Goal: Task Accomplishment & Management: Manage account settings

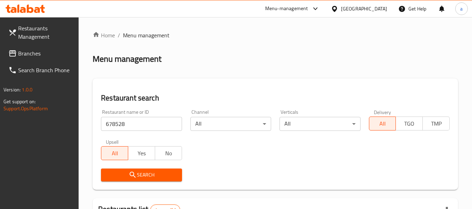
scroll to position [111, 0]
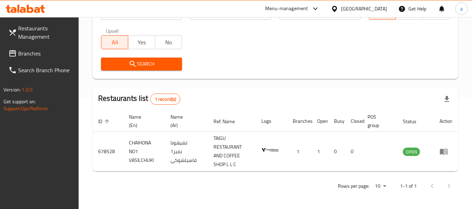
click at [36, 53] on span "Branches" at bounding box center [45, 53] width 55 height 8
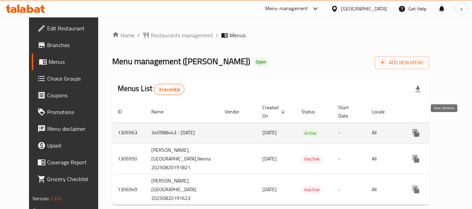
click at [462, 129] on icon "enhanced table" at bounding box center [466, 133] width 8 height 8
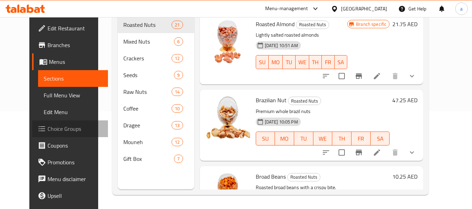
click at [47, 131] on span "Choice Groups" at bounding box center [74, 129] width 55 height 8
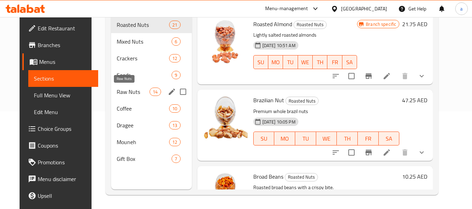
click at [127, 91] on span "Raw Nuts" at bounding box center [133, 92] width 33 height 8
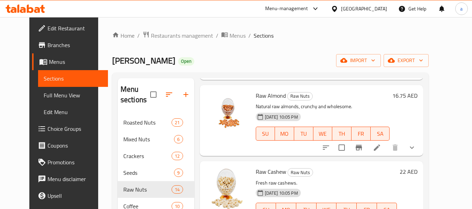
scroll to position [848, 0]
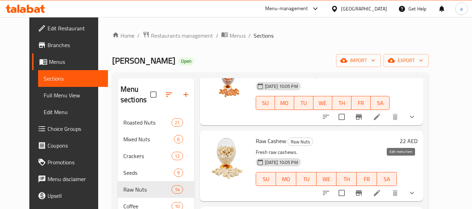
click at [380, 190] on icon at bounding box center [377, 193] width 6 height 6
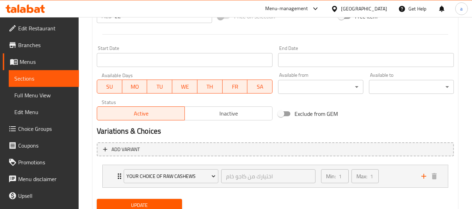
scroll to position [306, 0]
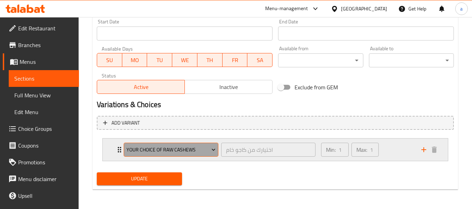
click at [214, 150] on icon "Expand" at bounding box center [213, 150] width 3 height 2
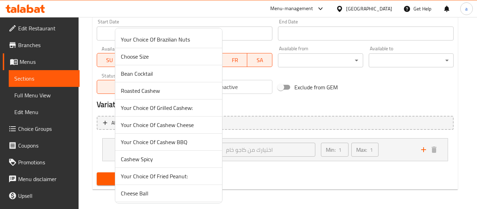
click at [170, 40] on span "Your Choice Of Brazilian Nuts" at bounding box center [169, 39] width 96 height 8
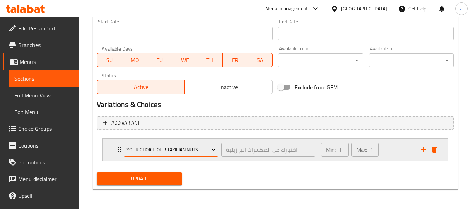
click at [213, 149] on icon "Expand" at bounding box center [213, 149] width 7 height 7
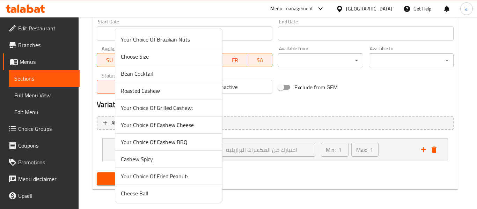
click at [143, 59] on span "Choose Size" at bounding box center [169, 56] width 96 height 8
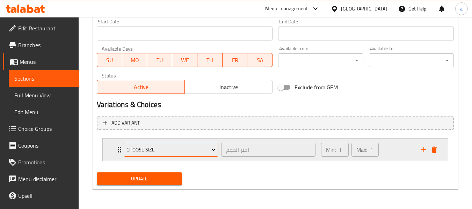
click at [148, 145] on button "Choose Size" at bounding box center [171, 150] width 95 height 14
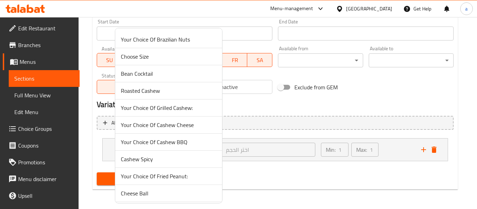
click at [184, 143] on span "Your Choice Of Cashew BBQ" at bounding box center [169, 142] width 96 height 8
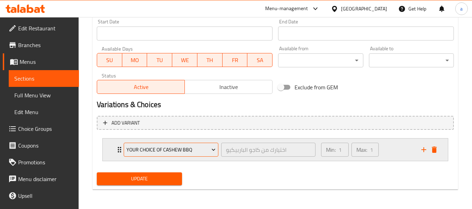
click at [211, 150] on icon "Expand" at bounding box center [213, 149] width 7 height 7
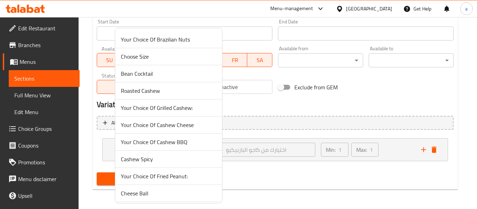
click at [149, 57] on span "Choose Size" at bounding box center [169, 56] width 96 height 8
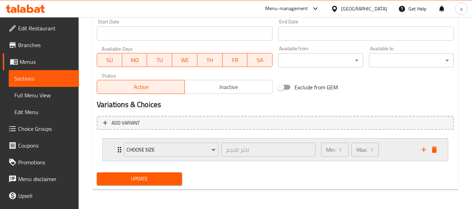
click at [360, 152] on p "Max:" at bounding box center [361, 150] width 11 height 8
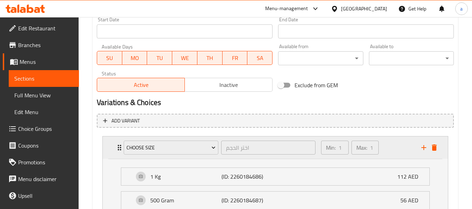
scroll to position [376, 0]
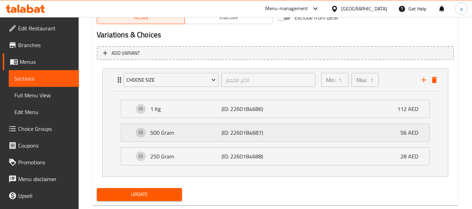
click at [351, 131] on div "500 Gram (ID: 2260184687) 56 AED" at bounding box center [277, 132] width 287 height 17
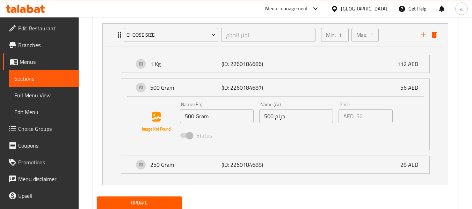
scroll to position [445, 0]
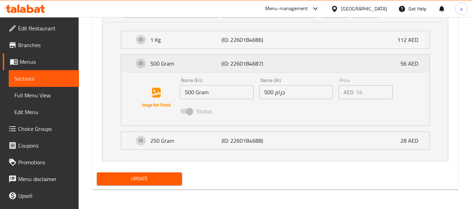
click at [342, 61] on div "500 Gram (ID: 2260184687) 56 AED" at bounding box center [277, 63] width 287 height 17
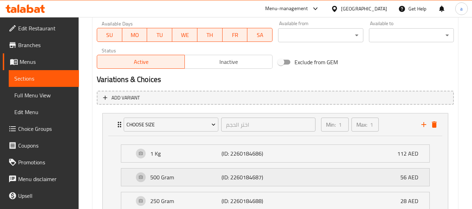
scroll to position [391, 0]
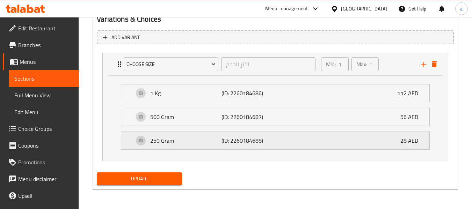
click at [341, 144] on div "250 Gram (ID: 2260184688) 28 AED" at bounding box center [277, 140] width 287 height 17
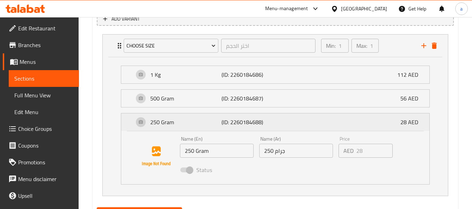
click at [339, 118] on div "250 Gram (ID: 2260184688) 28 AED" at bounding box center [277, 121] width 287 height 17
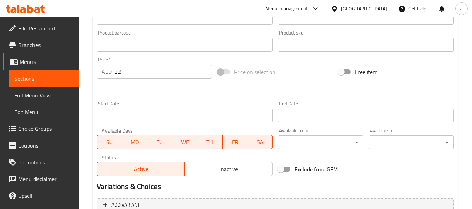
scroll to position [217, 0]
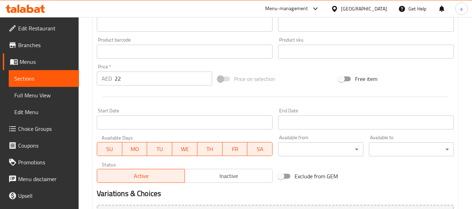
click at [221, 80] on span at bounding box center [224, 78] width 12 height 5
click at [217, 78] on span at bounding box center [224, 78] width 20 height 13
click at [220, 79] on span at bounding box center [224, 78] width 12 height 5
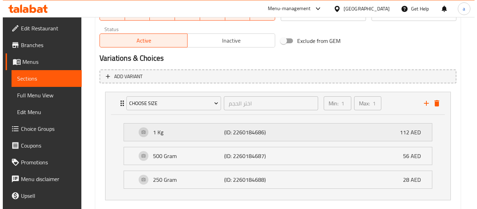
scroll to position [391, 0]
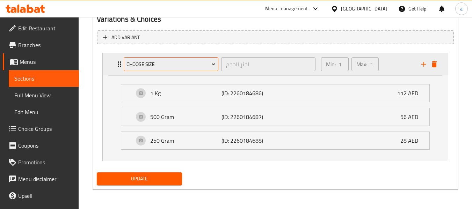
click at [213, 65] on icon "Expand" at bounding box center [213, 65] width 3 height 2
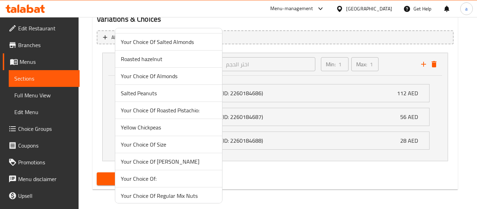
scroll to position [210, 0]
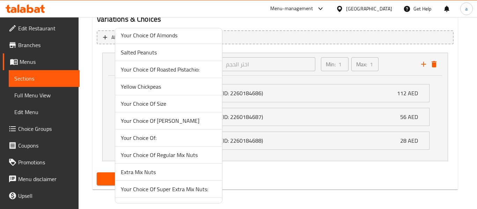
click at [171, 103] on span "Your Choice Of Size" at bounding box center [169, 104] width 96 height 8
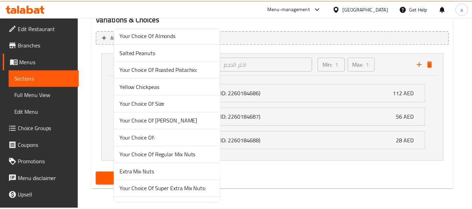
scroll to position [306, 0]
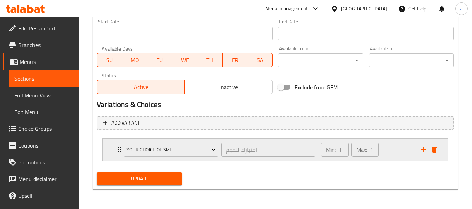
click at [335, 150] on p "Min:" at bounding box center [331, 150] width 10 height 8
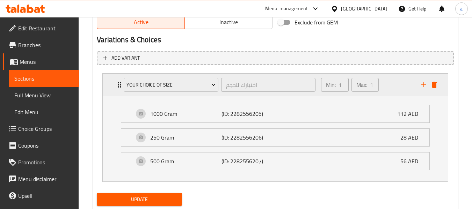
scroll to position [376, 0]
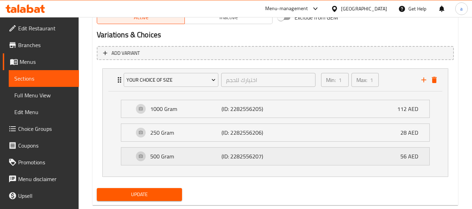
click at [414, 154] on p "56 AED" at bounding box center [411, 156] width 23 height 8
click at [412, 154] on p "56 AED" at bounding box center [411, 156] width 23 height 8
click at [413, 133] on p "28 AED" at bounding box center [411, 132] width 23 height 8
click at [410, 110] on p "112 AED" at bounding box center [410, 109] width 27 height 8
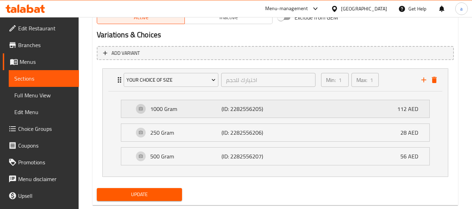
click at [410, 110] on p "112 AED" at bounding box center [410, 109] width 27 height 8
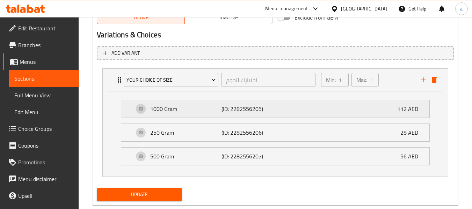
click at [243, 110] on p "(ID: 2282556205)" at bounding box center [244, 109] width 47 height 8
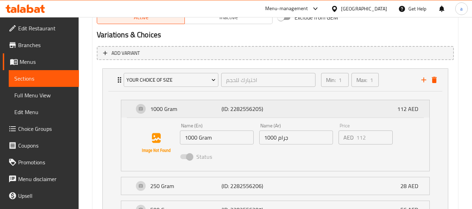
click at [243, 111] on p "(ID: 2282556205)" at bounding box center [244, 109] width 47 height 8
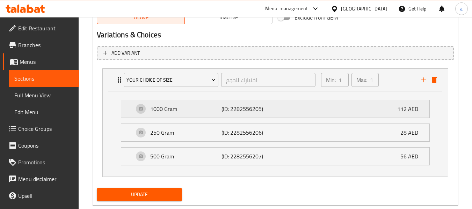
click at [243, 111] on p "(ID: 2282556205)" at bounding box center [244, 109] width 47 height 8
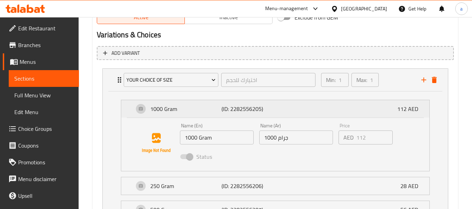
click at [243, 111] on p "(ID: 2282556205)" at bounding box center [244, 109] width 47 height 8
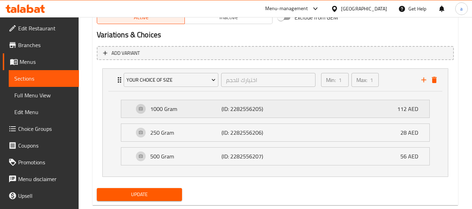
click at [243, 111] on p "(ID: 2282556205)" at bounding box center [244, 109] width 47 height 8
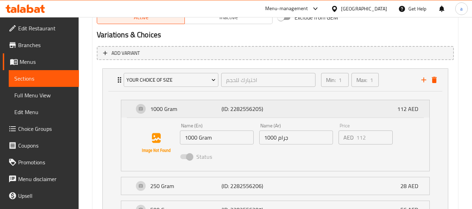
click at [243, 111] on p "(ID: 2282556205)" at bounding box center [244, 109] width 47 height 8
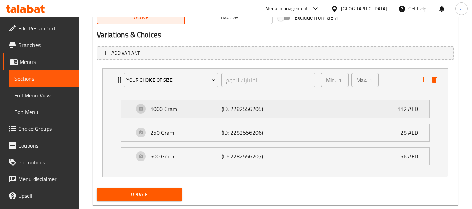
click at [243, 111] on p "(ID: 2282556205)" at bounding box center [244, 109] width 47 height 8
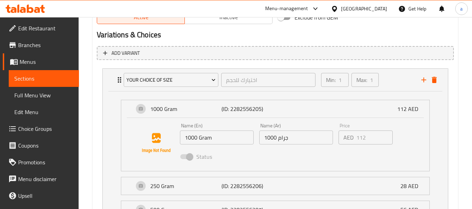
click at [190, 157] on span at bounding box center [186, 156] width 12 height 5
click at [232, 111] on p "(ID: 2282556205)" at bounding box center [244, 109] width 47 height 8
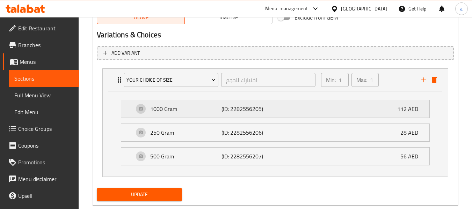
click at [160, 109] on p "1000 Gram" at bounding box center [185, 109] width 71 height 8
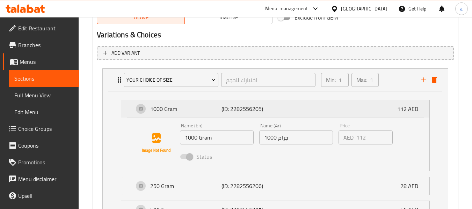
click at [160, 109] on p "1000 Gram" at bounding box center [185, 109] width 71 height 8
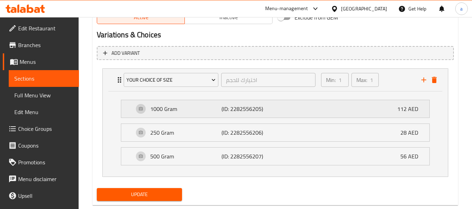
click at [139, 108] on div "1000 Gram (ID: 2282556205) 112 AED" at bounding box center [277, 108] width 287 height 17
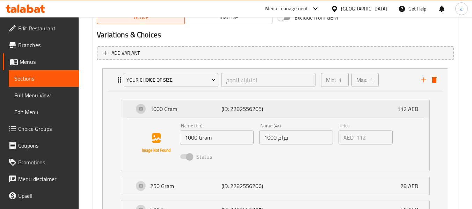
click at [139, 108] on div "1000 Gram (ID: 2282556205) 112 AED" at bounding box center [277, 108] width 287 height 17
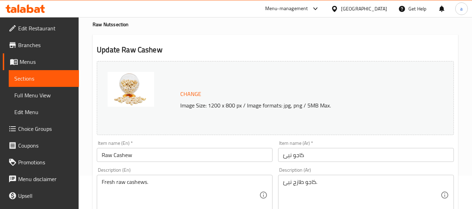
scroll to position [0, 0]
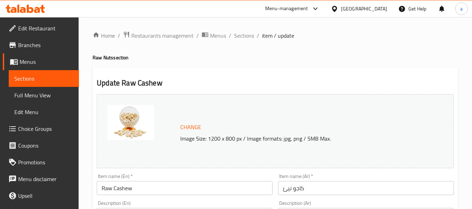
click at [32, 47] on span "Branches" at bounding box center [45, 45] width 55 height 8
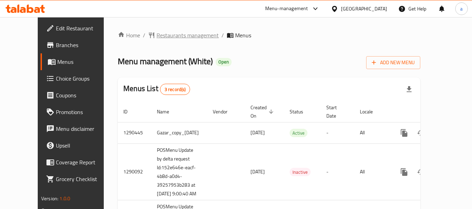
click at [162, 35] on span "Restaurants management" at bounding box center [187, 35] width 62 height 8
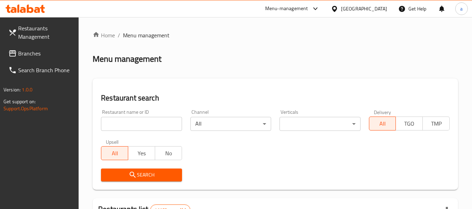
click at [143, 121] on input "search" at bounding box center [141, 124] width 81 height 14
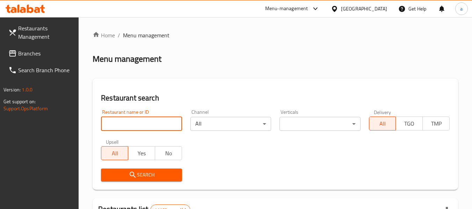
paste input "628399"
type input "628399"
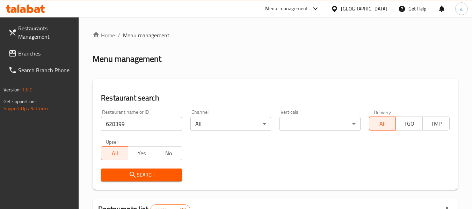
click at [150, 174] on span "Search" at bounding box center [140, 175] width 69 height 9
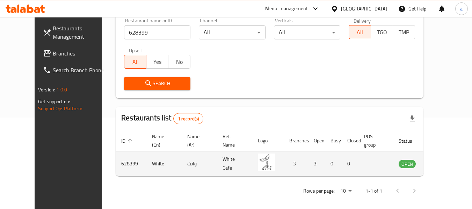
scroll to position [96, 0]
